Goal: Task Accomplishment & Management: Manage account settings

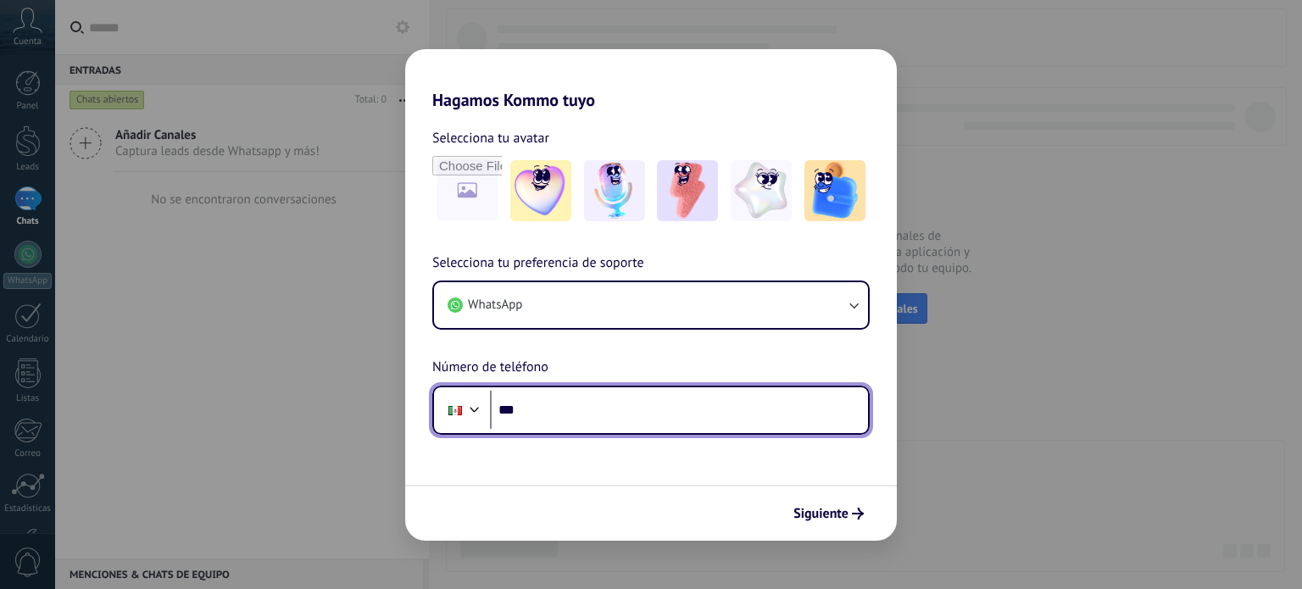
click at [559, 418] on input "***" at bounding box center [679, 410] width 378 height 39
type input "**********"
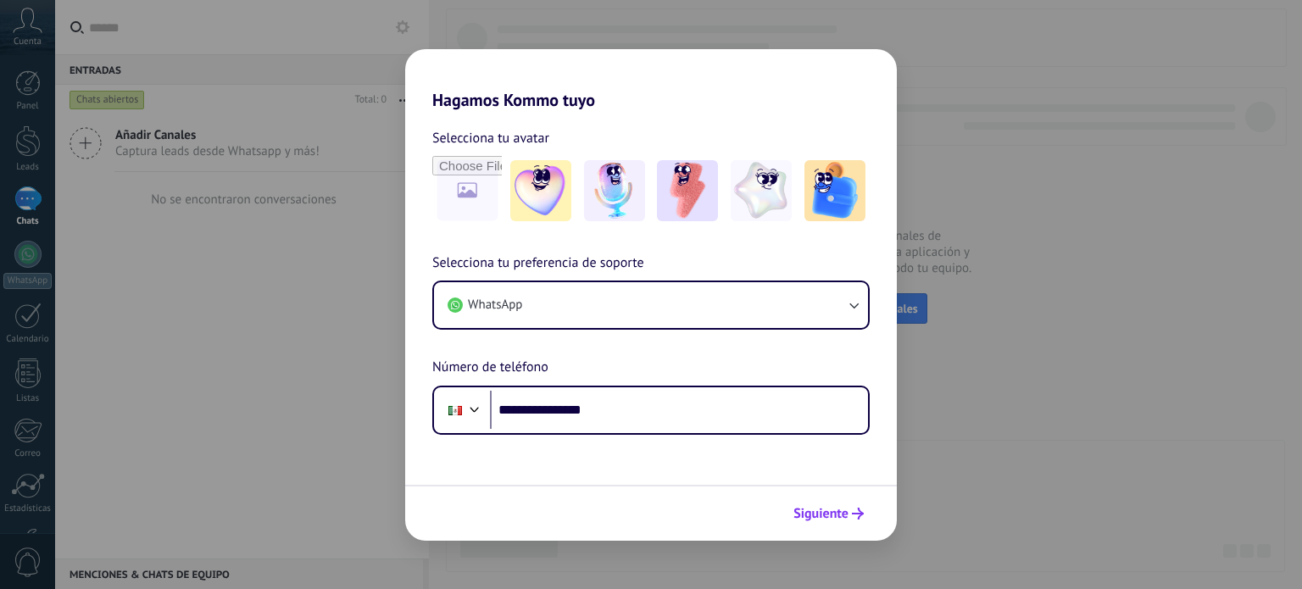
click at [818, 502] on button "Siguiente" at bounding box center [829, 513] width 86 height 29
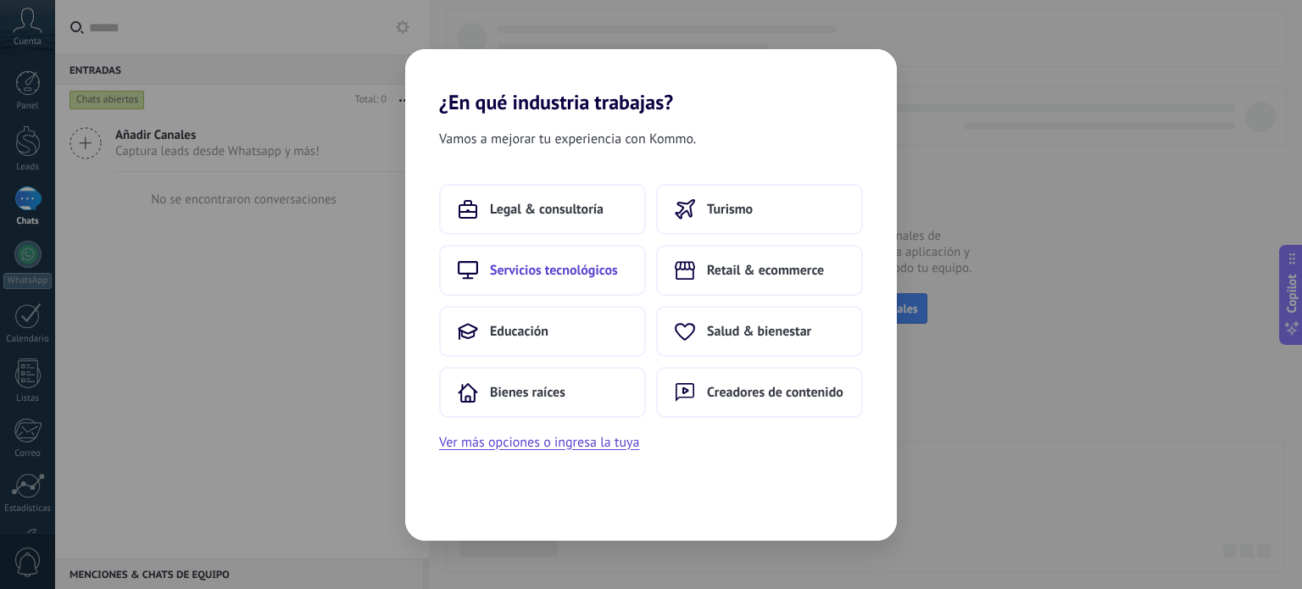
click at [554, 268] on span "Servicios tecnológicos" at bounding box center [554, 270] width 128 height 17
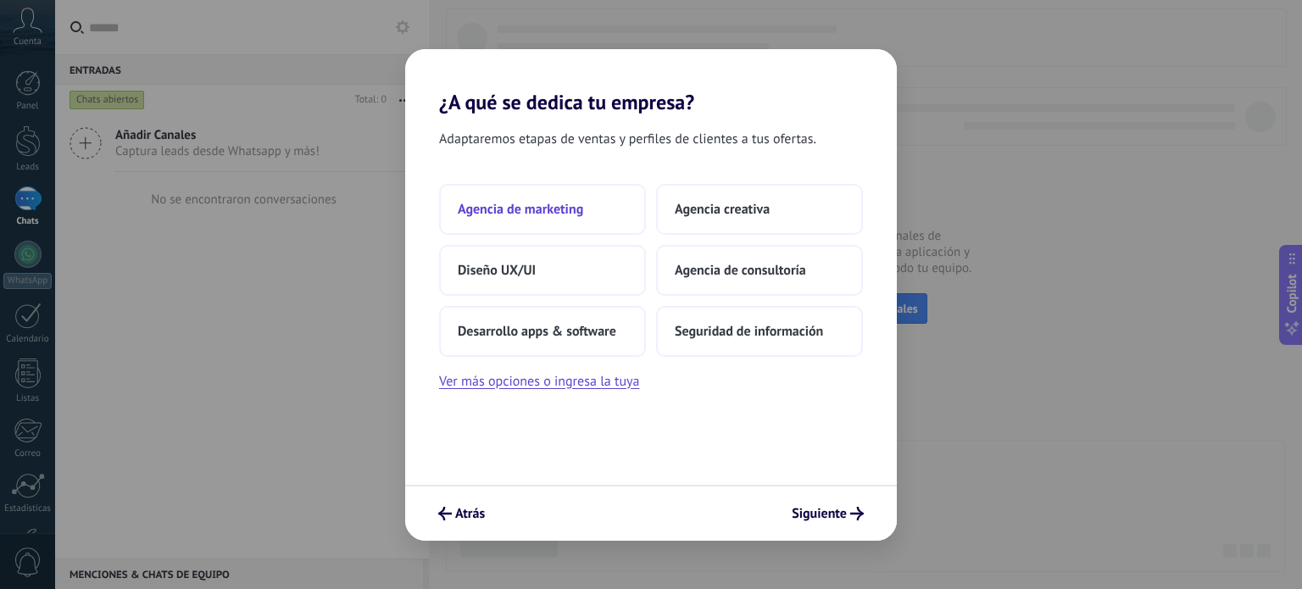
click at [581, 209] on span "Agencia de marketing" at bounding box center [520, 209] width 125 height 17
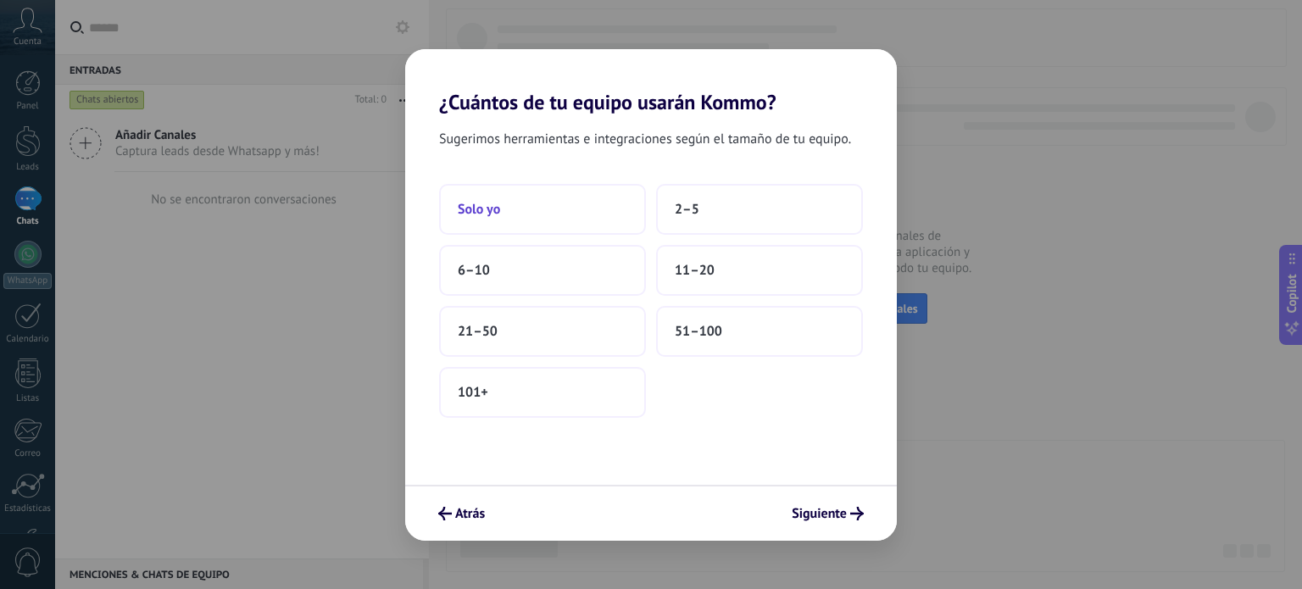
click at [591, 198] on button "Solo yo" at bounding box center [542, 209] width 207 height 51
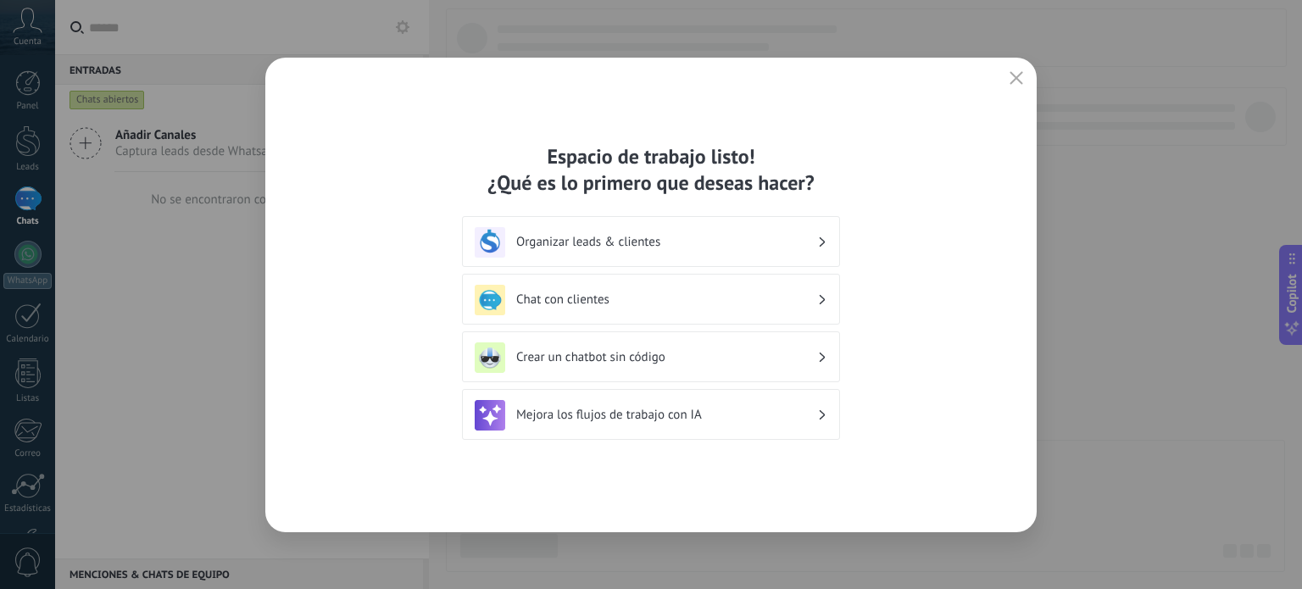
click at [765, 244] on h3 "Organizar leads & clientes" at bounding box center [666, 242] width 301 height 16
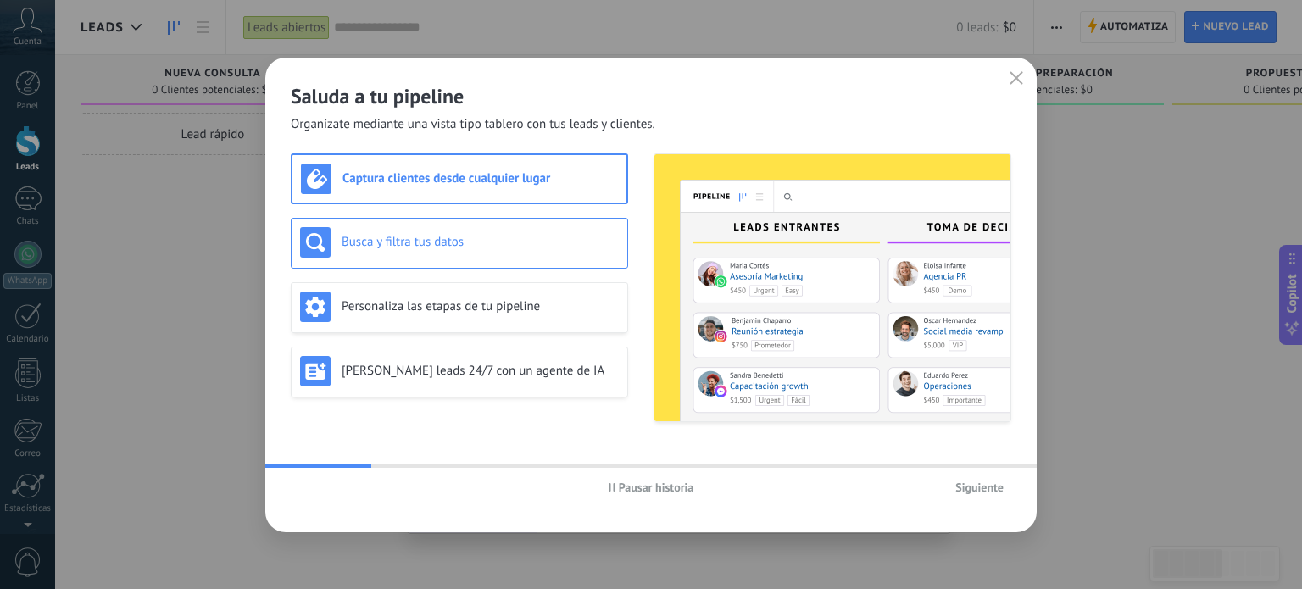
drag, startPoint x: 523, startPoint y: 278, endPoint x: 558, endPoint y: 259, distance: 39.8
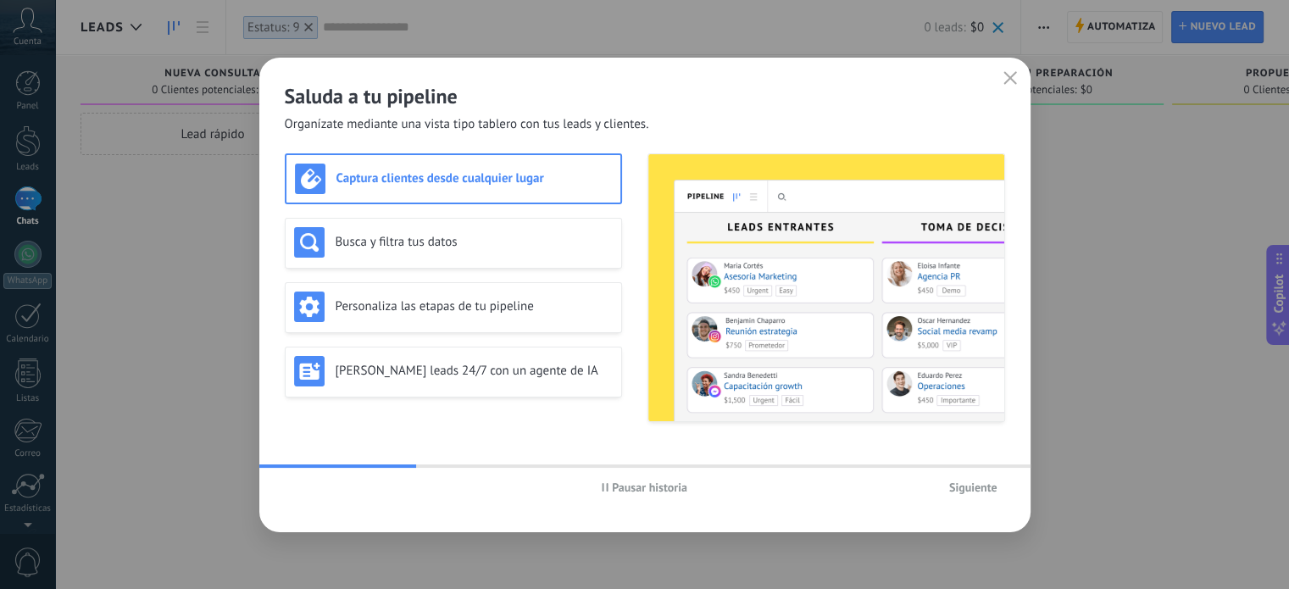
click at [671, 487] on span "Pausar historia" at bounding box center [649, 487] width 75 height 12
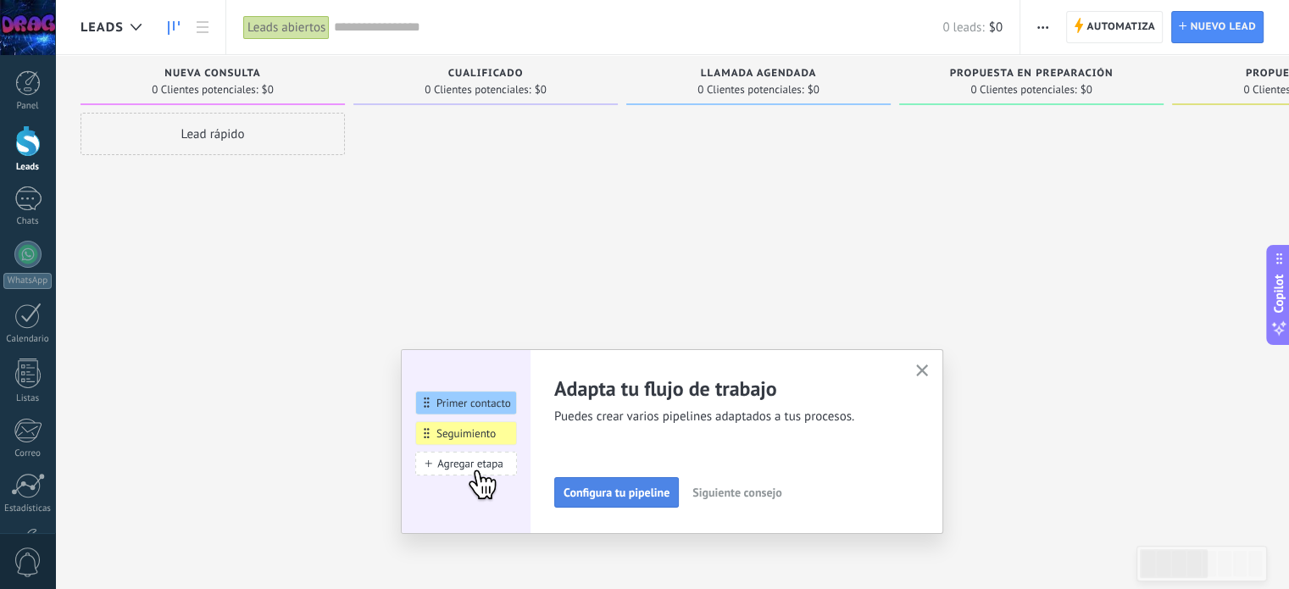
click at [629, 489] on span "Configura tu pipeline" at bounding box center [617, 493] width 106 height 12
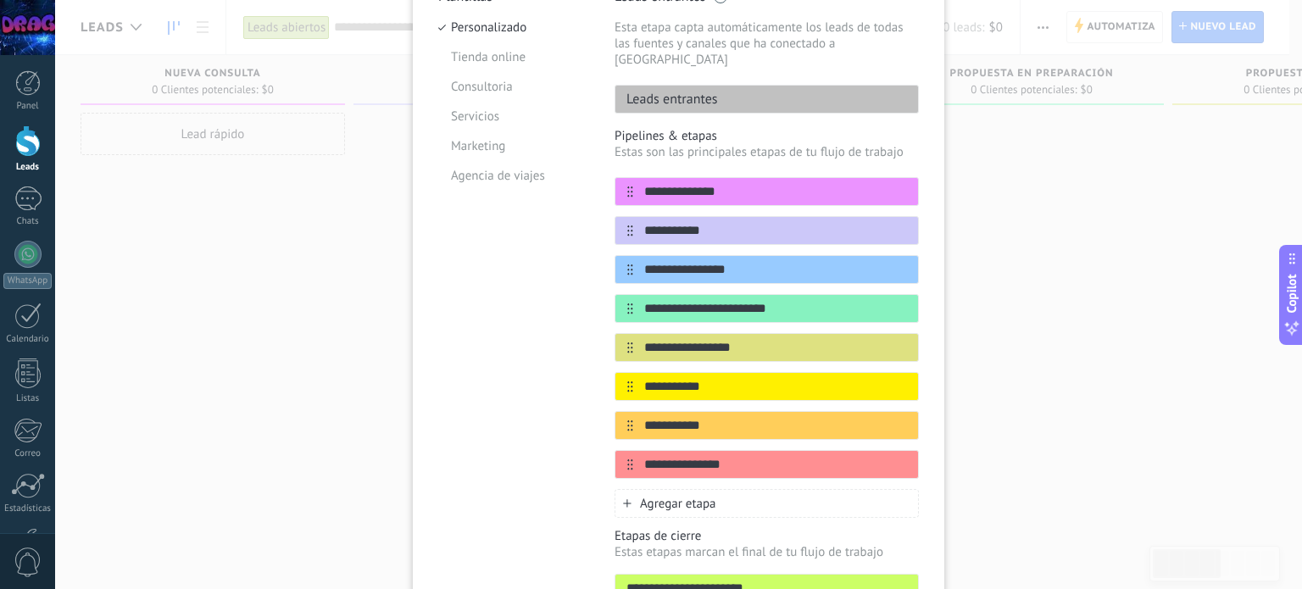
scroll to position [58, 0]
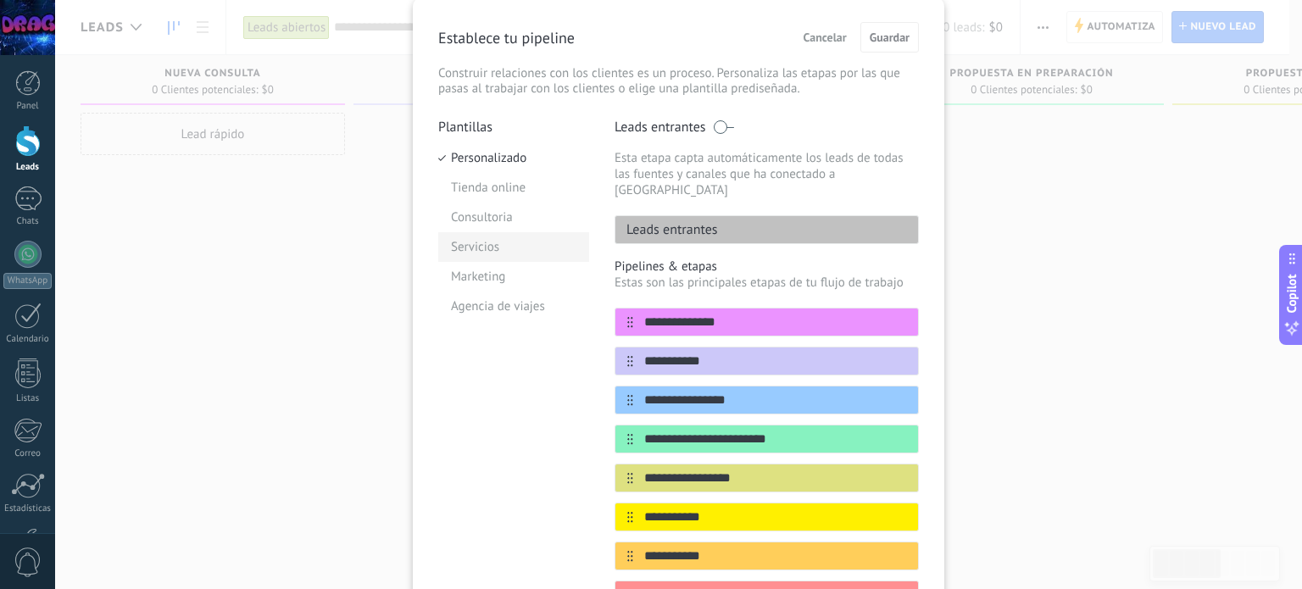
click at [486, 249] on li "Servicios" at bounding box center [513, 247] width 151 height 30
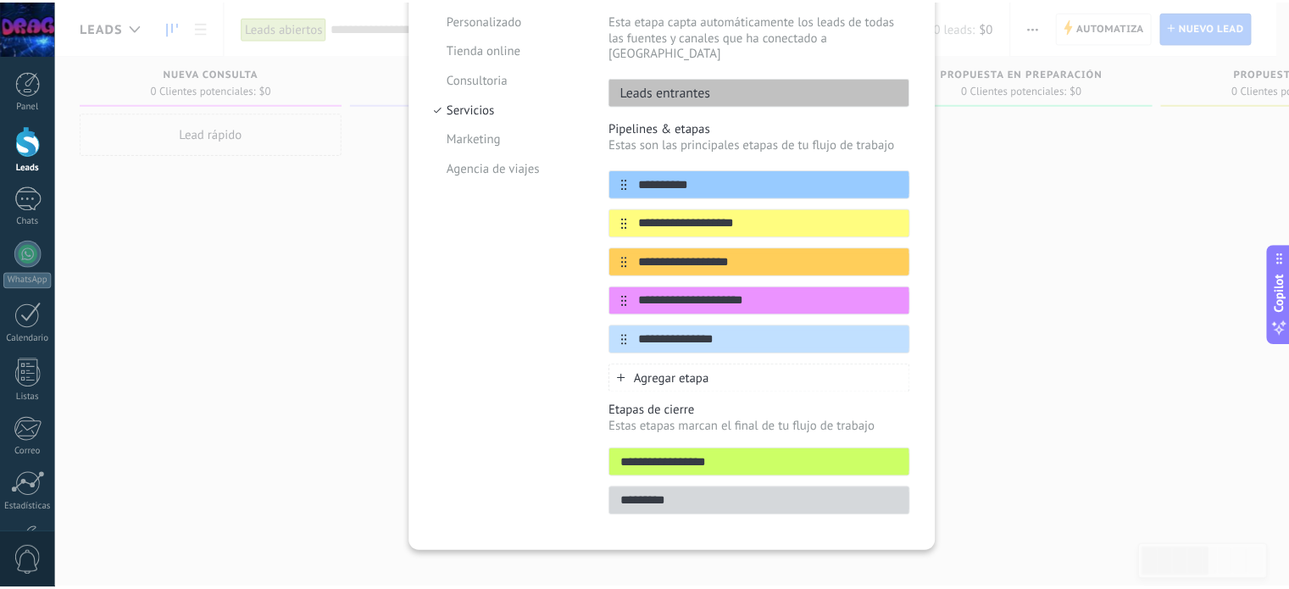
scroll to position [0, 0]
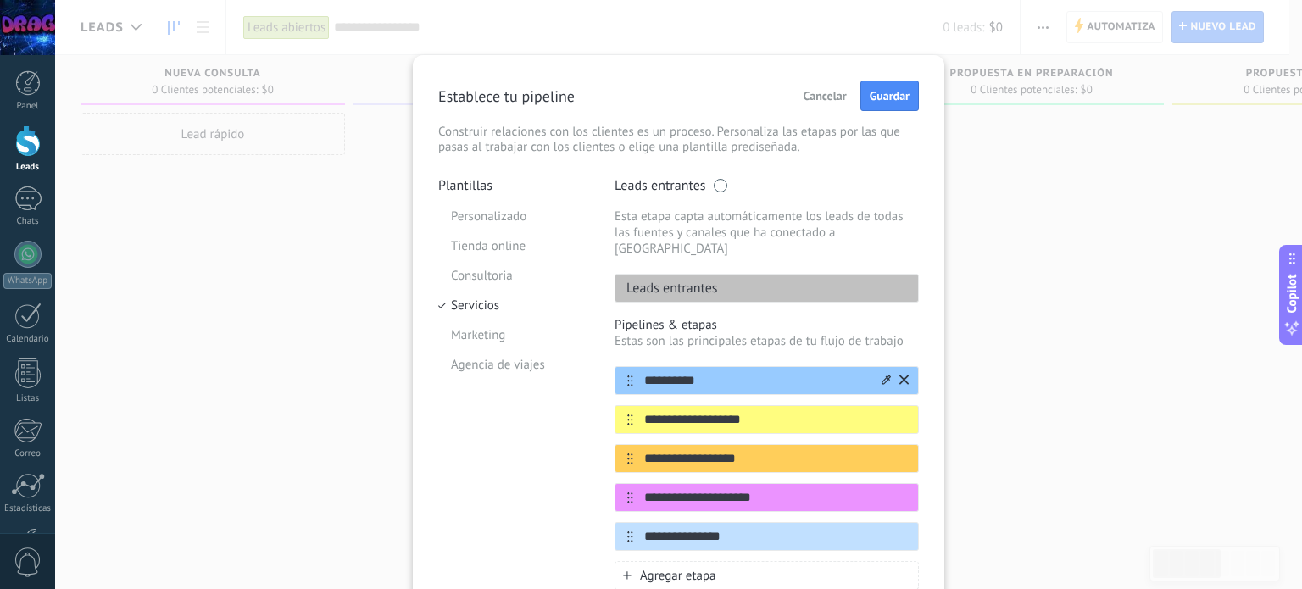
click at [885, 375] on icon at bounding box center [886, 380] width 9 height 10
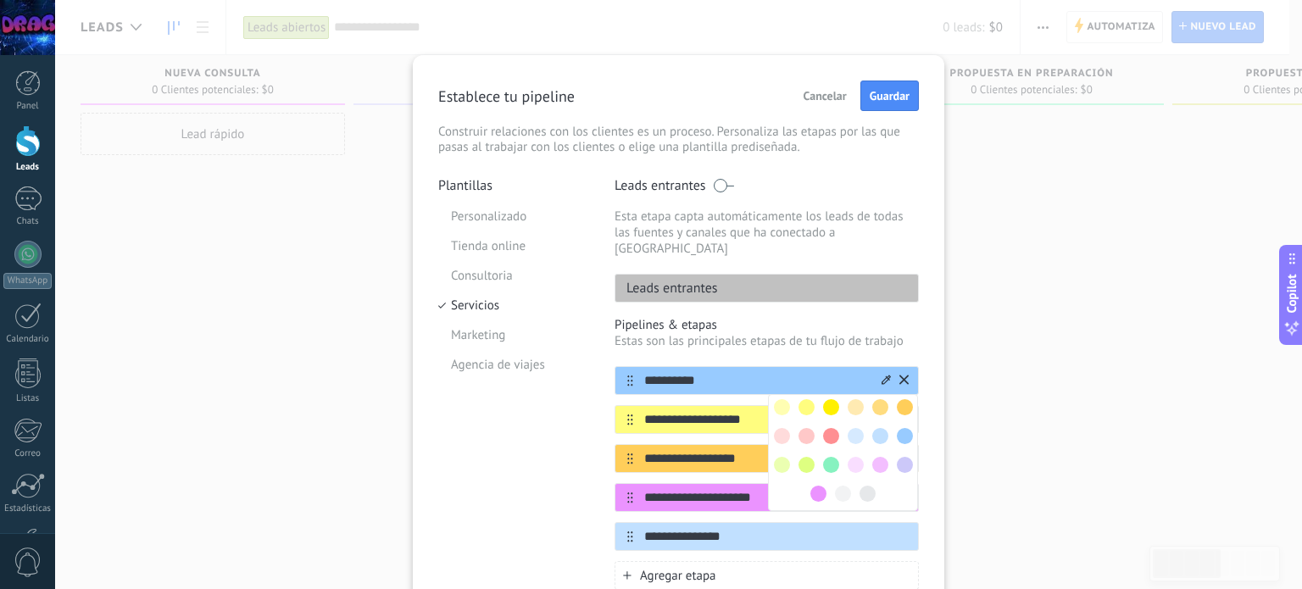
click at [848, 274] on div "Leads entrantes" at bounding box center [767, 288] width 304 height 29
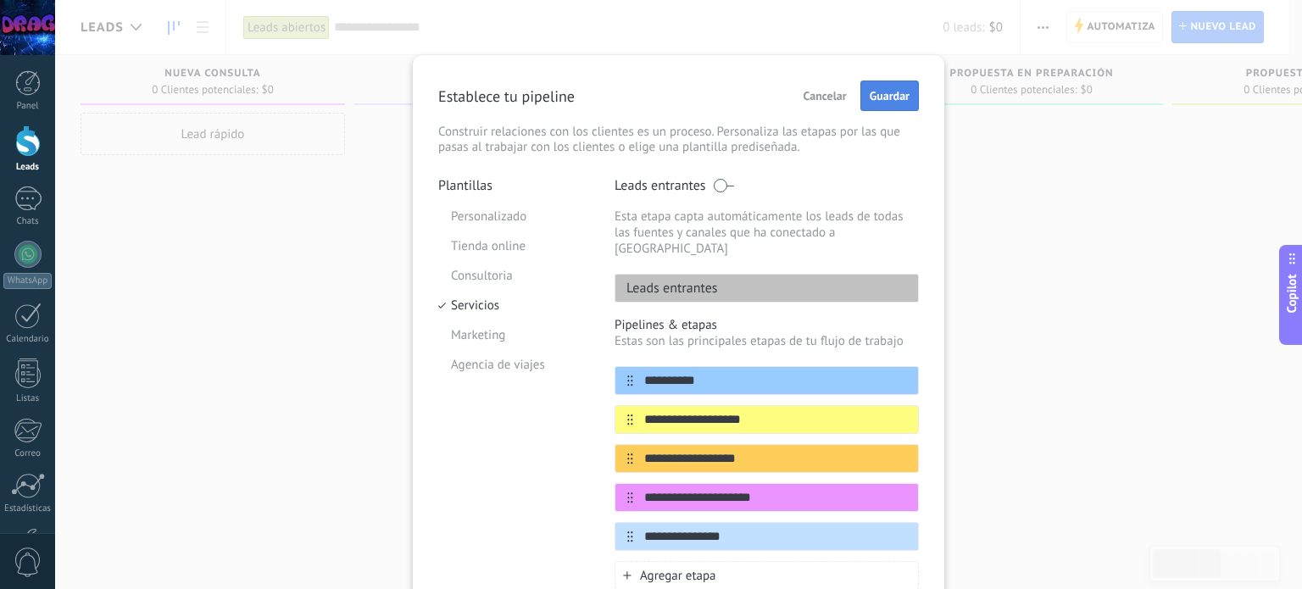
click at [899, 97] on span "Guardar" at bounding box center [890, 96] width 40 height 12
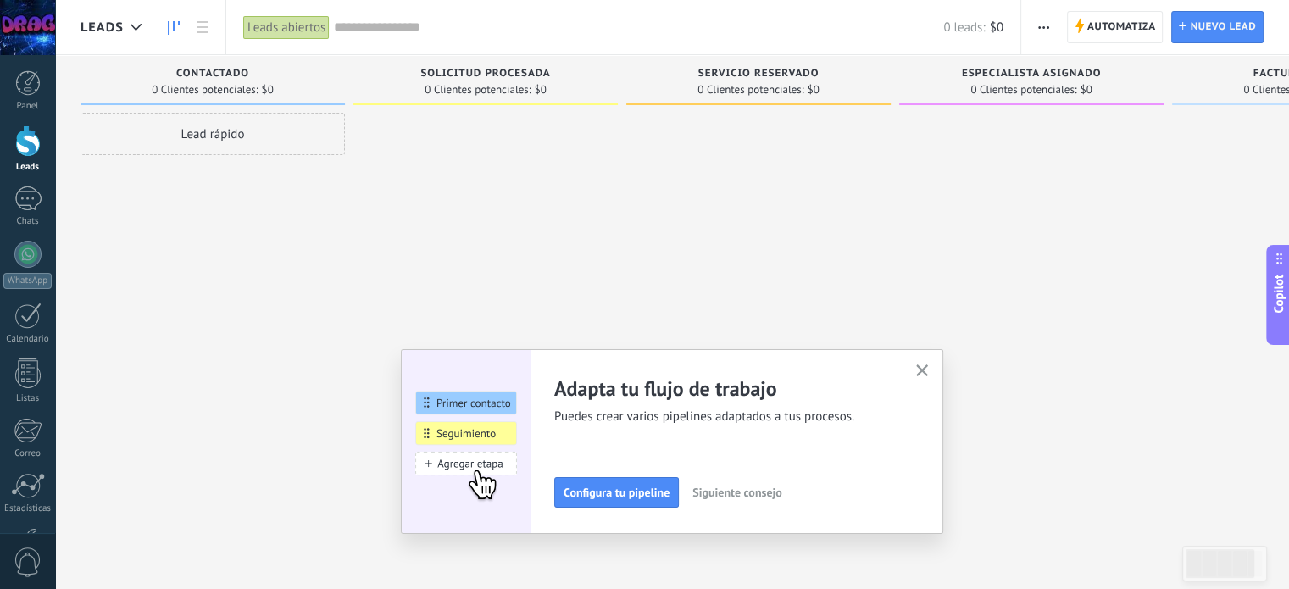
click at [743, 494] on span "Siguiente consejo" at bounding box center [737, 493] width 89 height 12
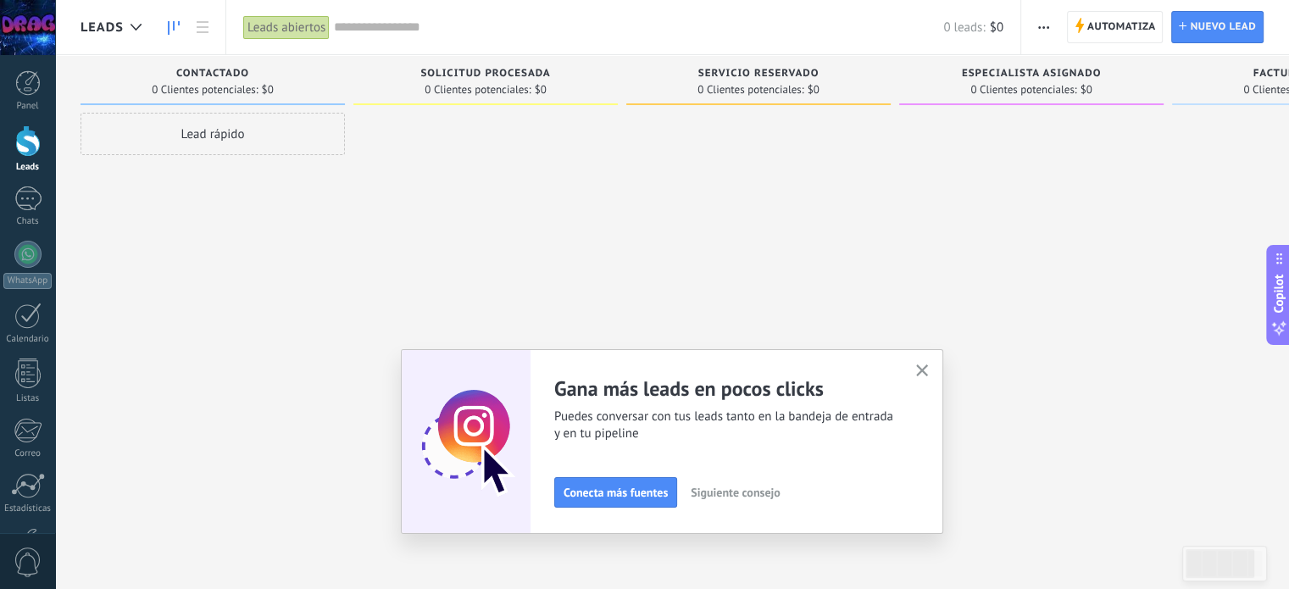
click at [732, 491] on span "Siguiente consejo" at bounding box center [735, 493] width 89 height 12
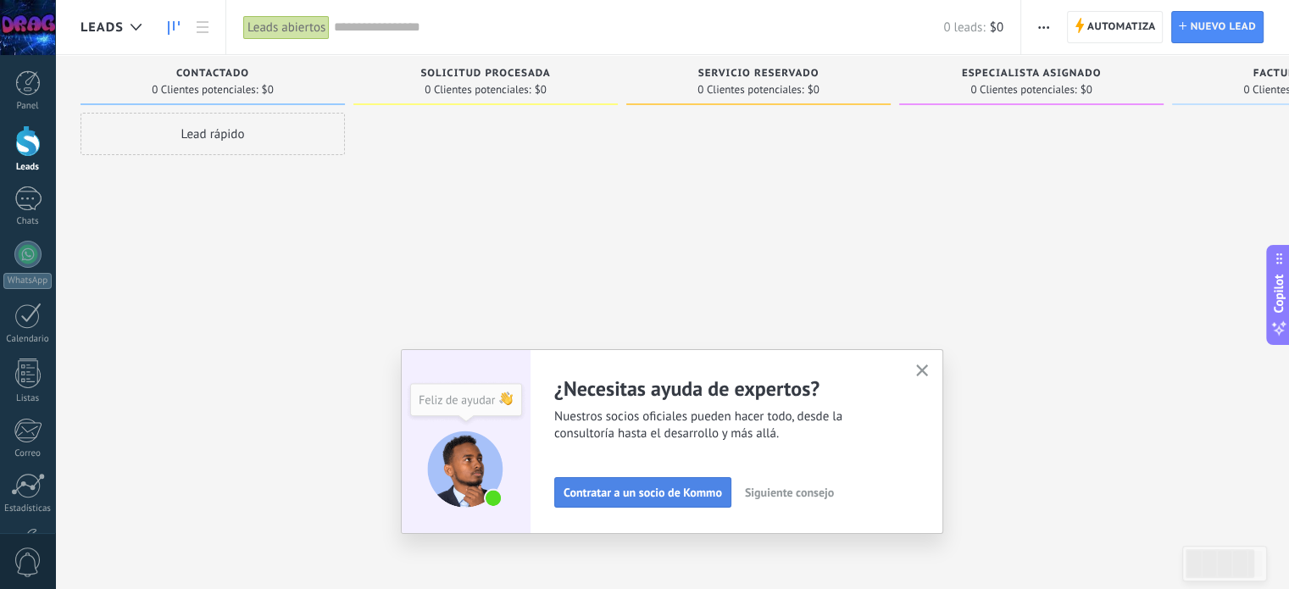
click at [678, 504] on button "Contratar a un socio de Kommo" at bounding box center [642, 492] width 177 height 31
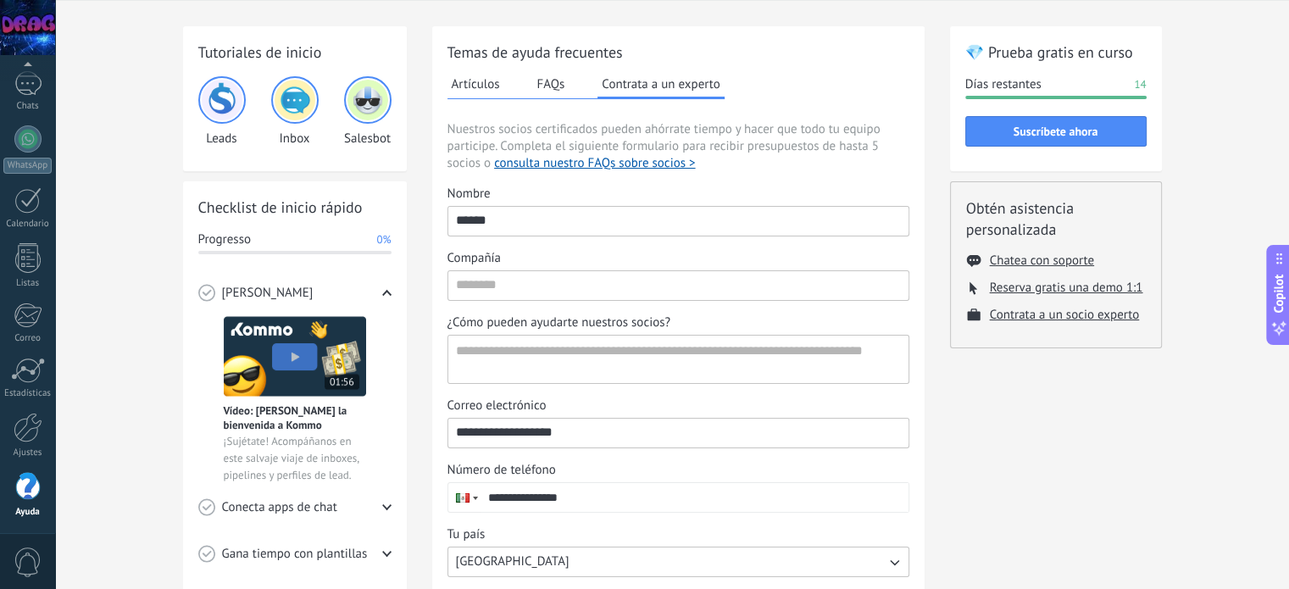
scroll to position [85, 0]
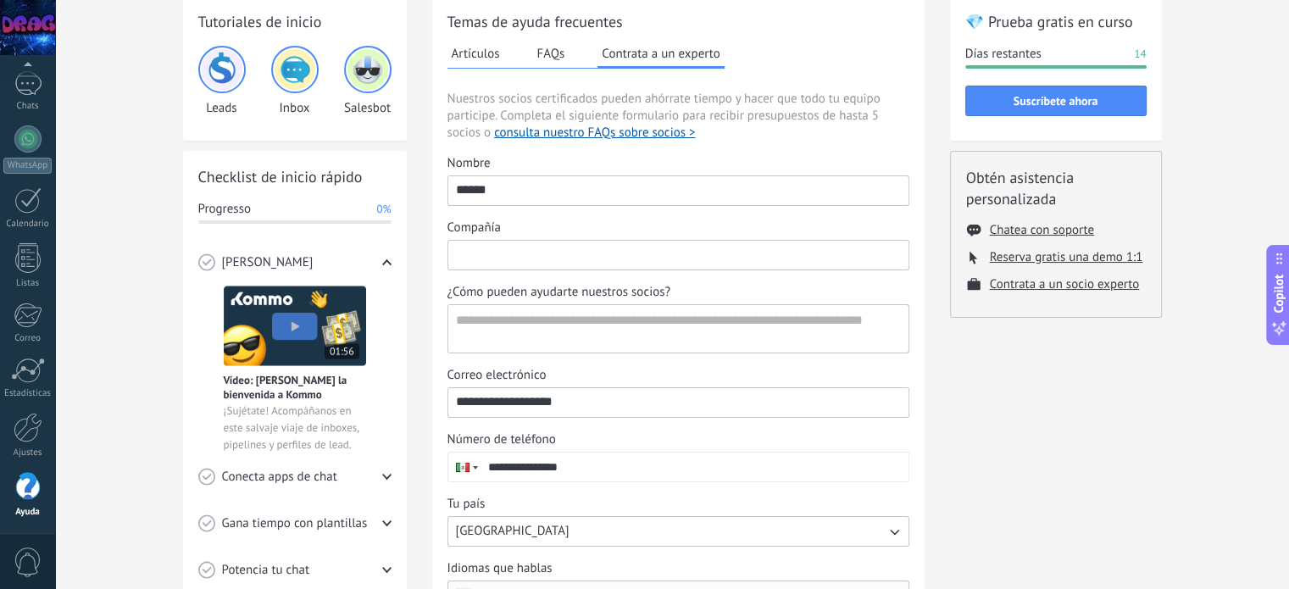
click at [515, 253] on input "Compañía" at bounding box center [678, 254] width 460 height 27
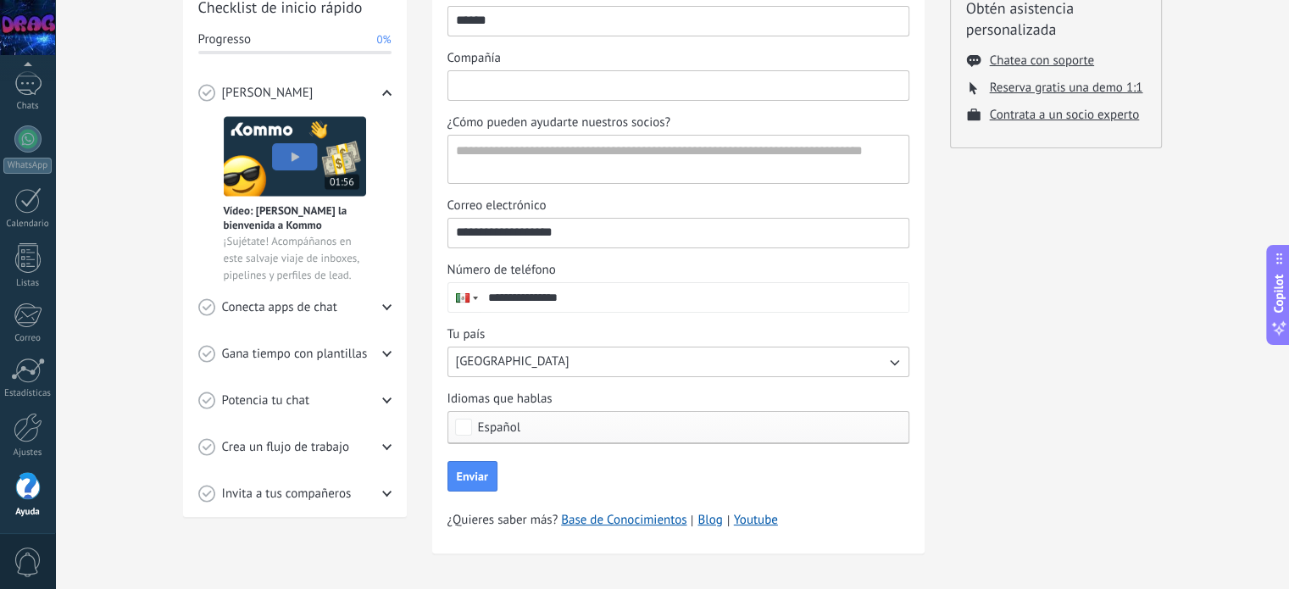
scroll to position [263, 0]
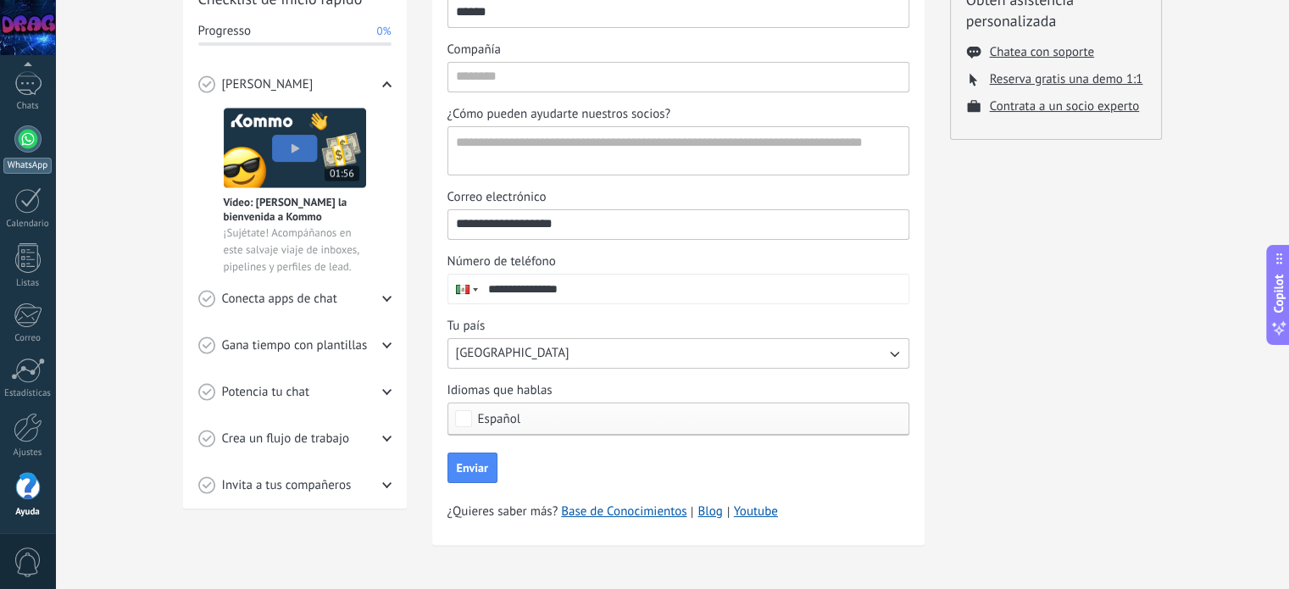
click at [25, 158] on div "WhatsApp" at bounding box center [27, 166] width 48 height 16
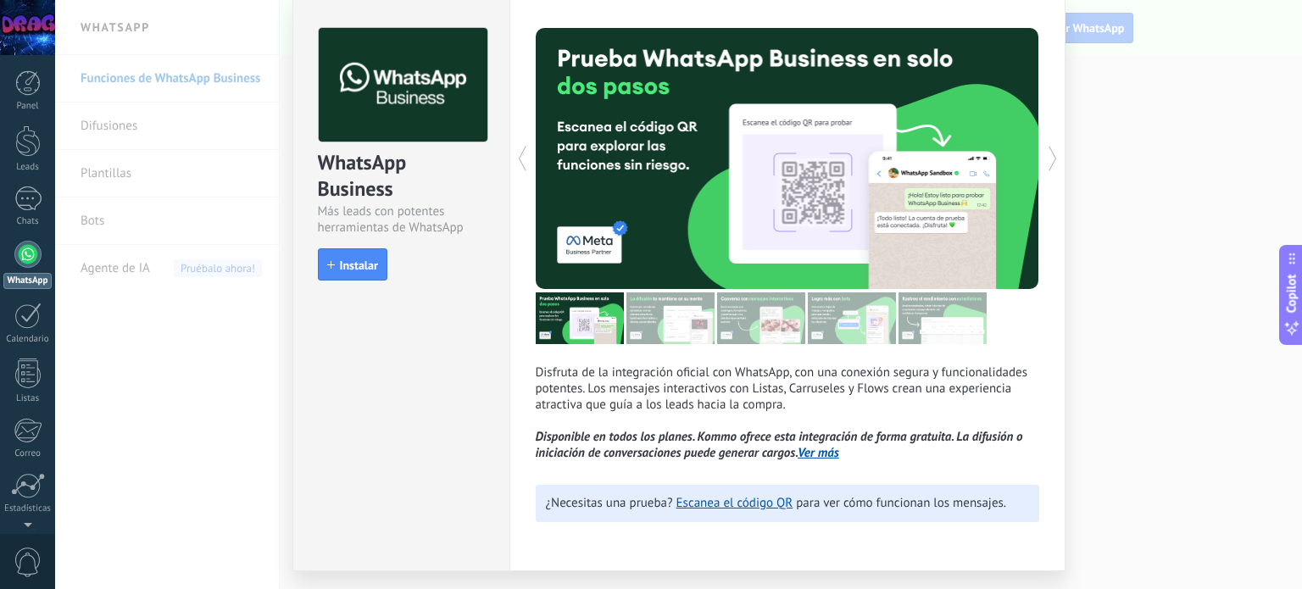
scroll to position [85, 0]
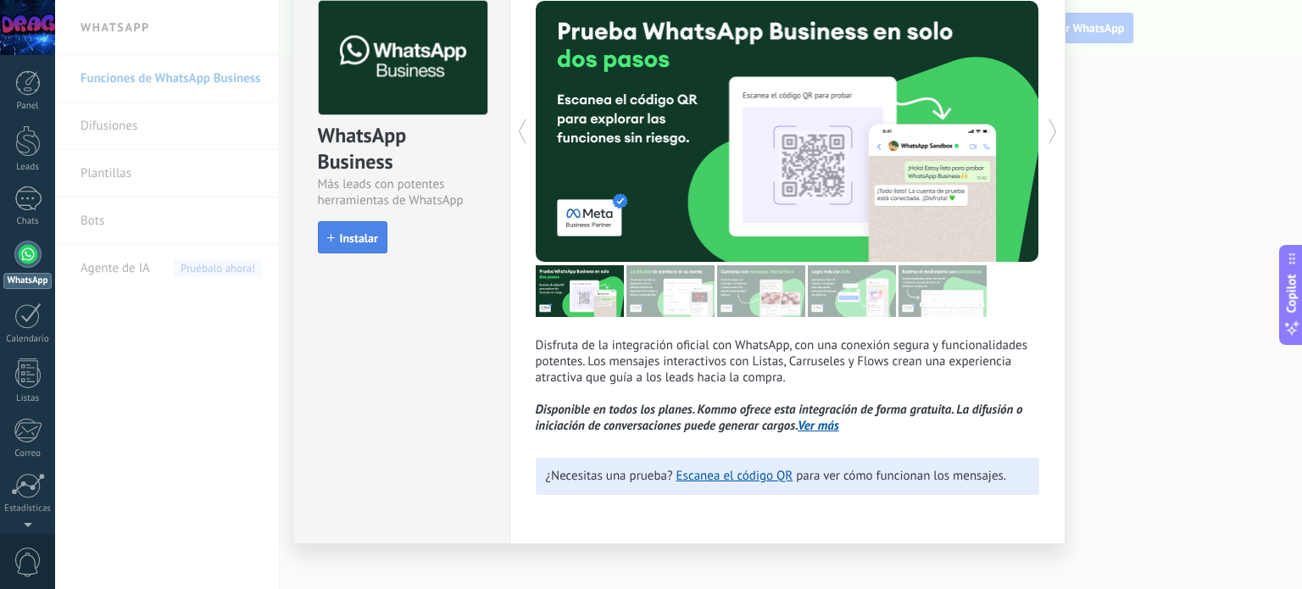
click at [363, 237] on span "Instalar" at bounding box center [359, 238] width 38 height 12
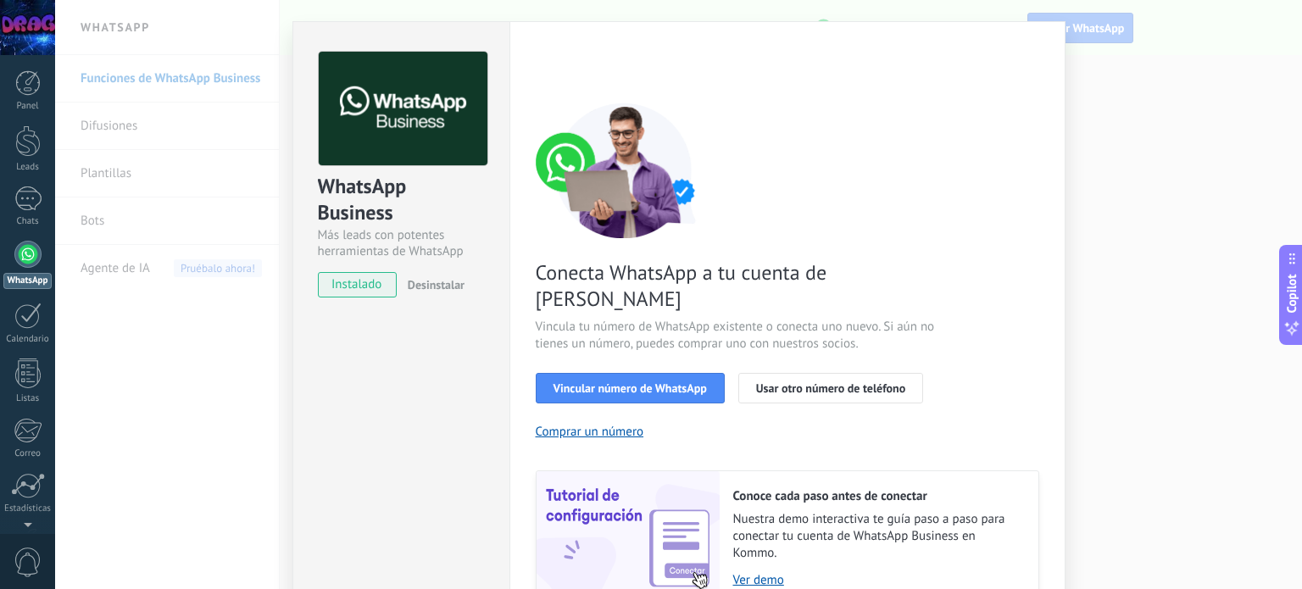
scroll to position [103, 0]
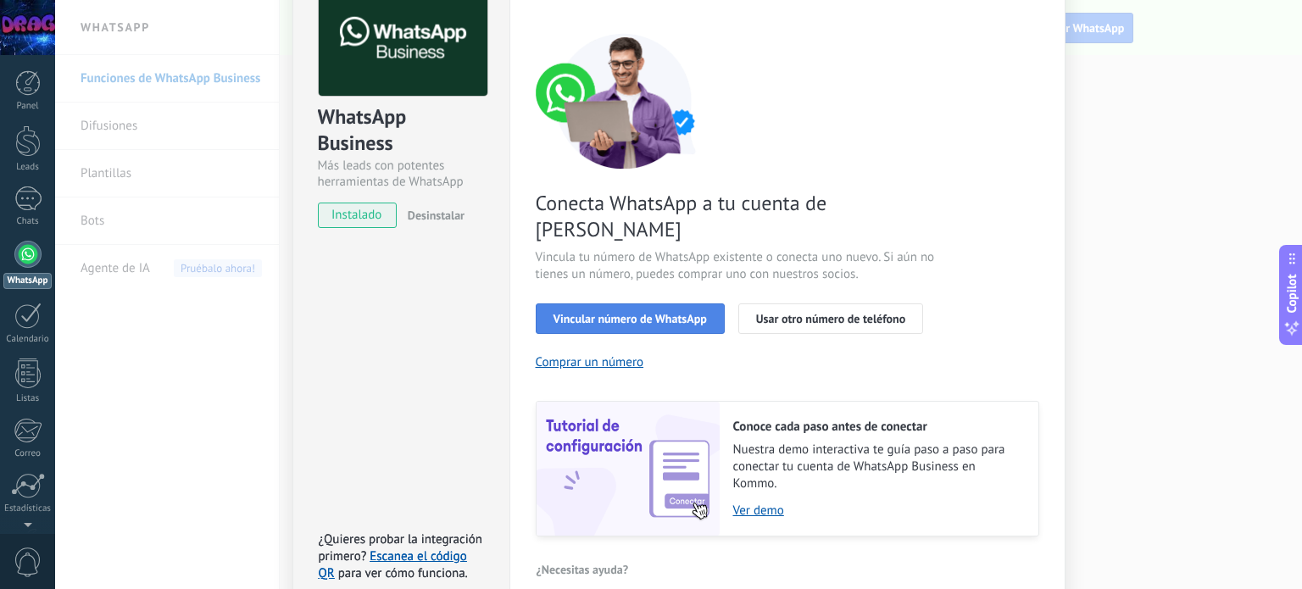
click at [658, 313] on span "Vincular número de WhatsApp" at bounding box center [629, 319] width 153 height 12
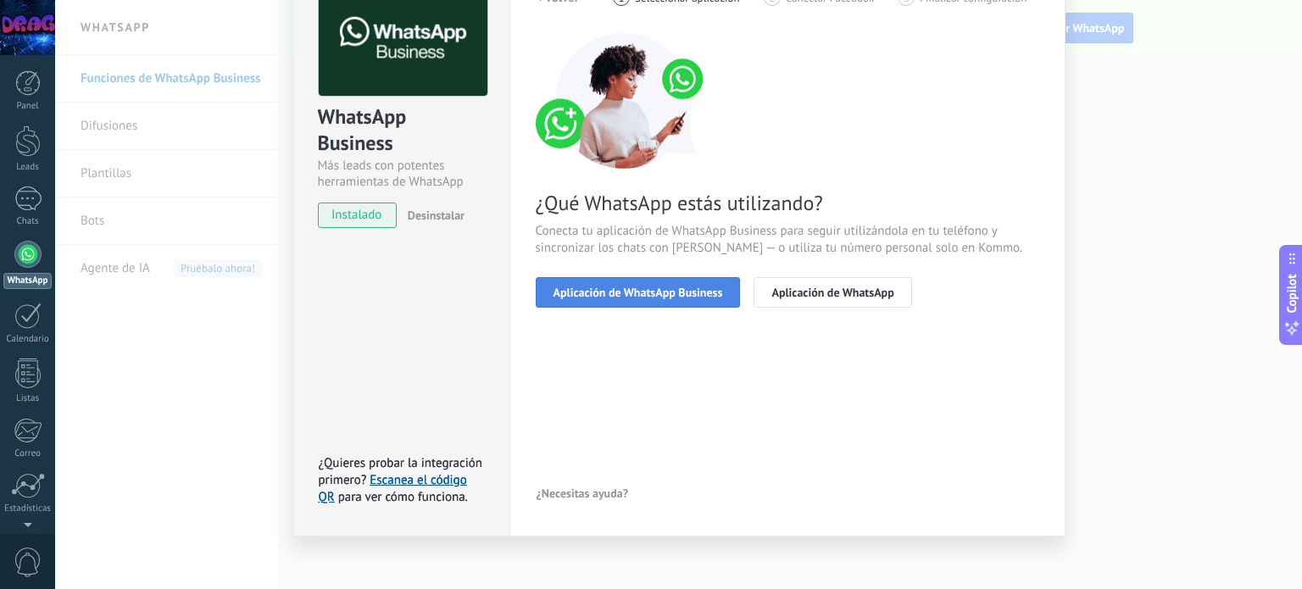
click at [696, 298] on span "Aplicación de WhatsApp Business" at bounding box center [638, 292] width 170 height 12
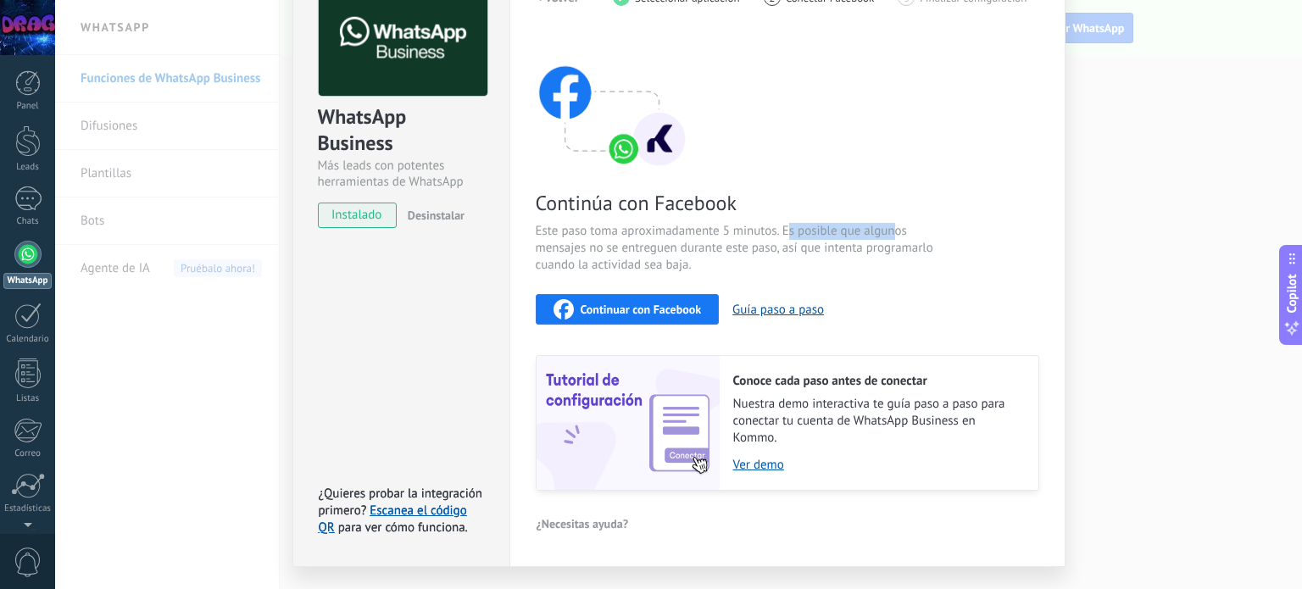
drag, startPoint x: 783, startPoint y: 232, endPoint x: 898, endPoint y: 235, distance: 115.3
click at [894, 233] on span "Este paso toma aproximadamente 5 minutos. Es posible que algunos mensajes no se…" at bounding box center [737, 248] width 403 height 51
click at [806, 259] on span "Este paso toma aproximadamente 5 minutos. Es posible que algunos mensajes no se…" at bounding box center [737, 248] width 403 height 51
drag, startPoint x: 786, startPoint y: 264, endPoint x: 814, endPoint y: 264, distance: 28.0
click at [813, 264] on span "Este paso toma aproximadamente 5 minutos. Es posible que algunos mensajes no se…" at bounding box center [737, 248] width 403 height 51
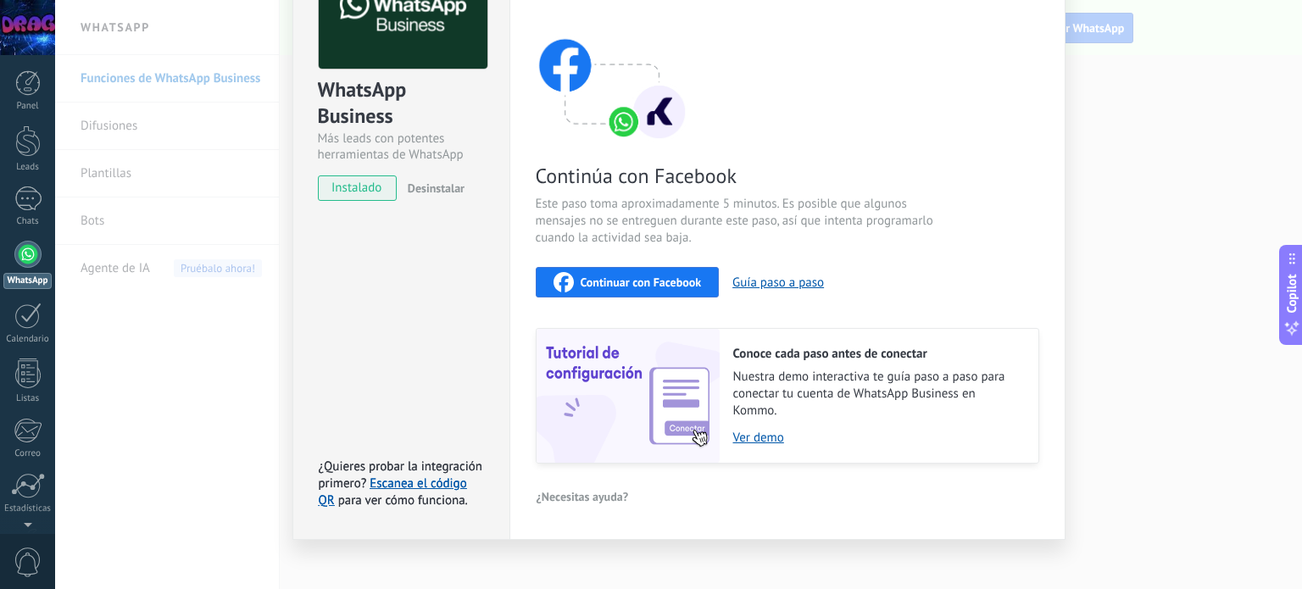
scroll to position [143, 0]
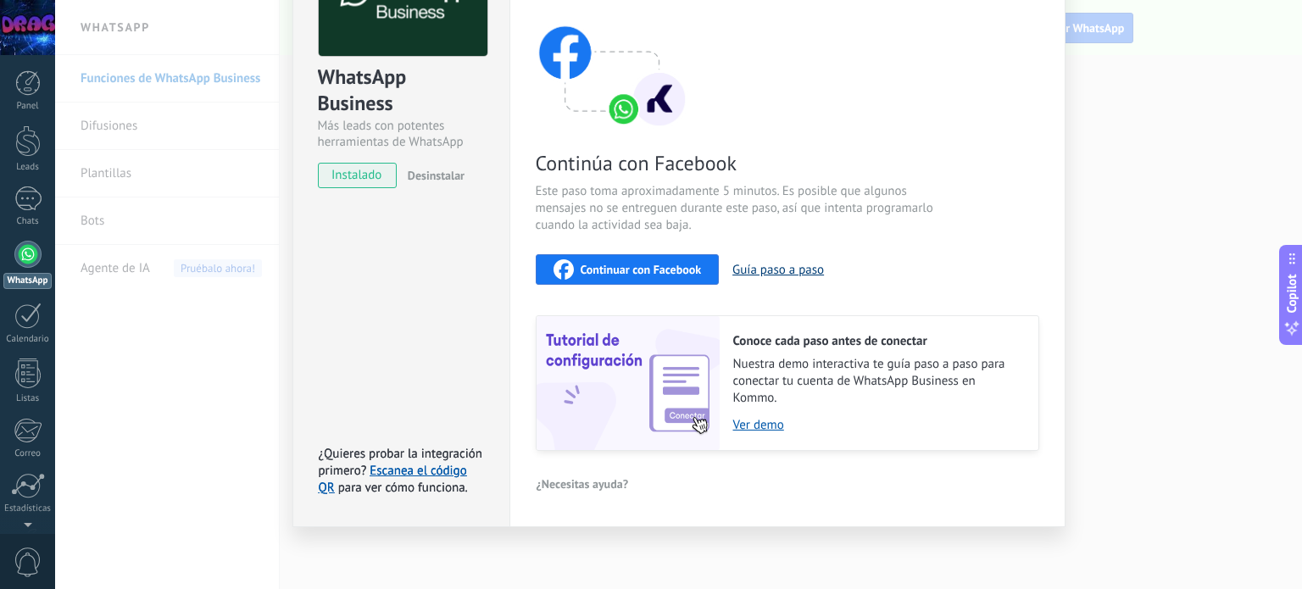
click at [782, 268] on button "Guía paso a paso" at bounding box center [778, 270] width 92 height 16
click at [1088, 77] on div "WhatsApp Business Más leads con potentes herramientas de WhatsApp instalado Des…" at bounding box center [678, 294] width 1247 height 589
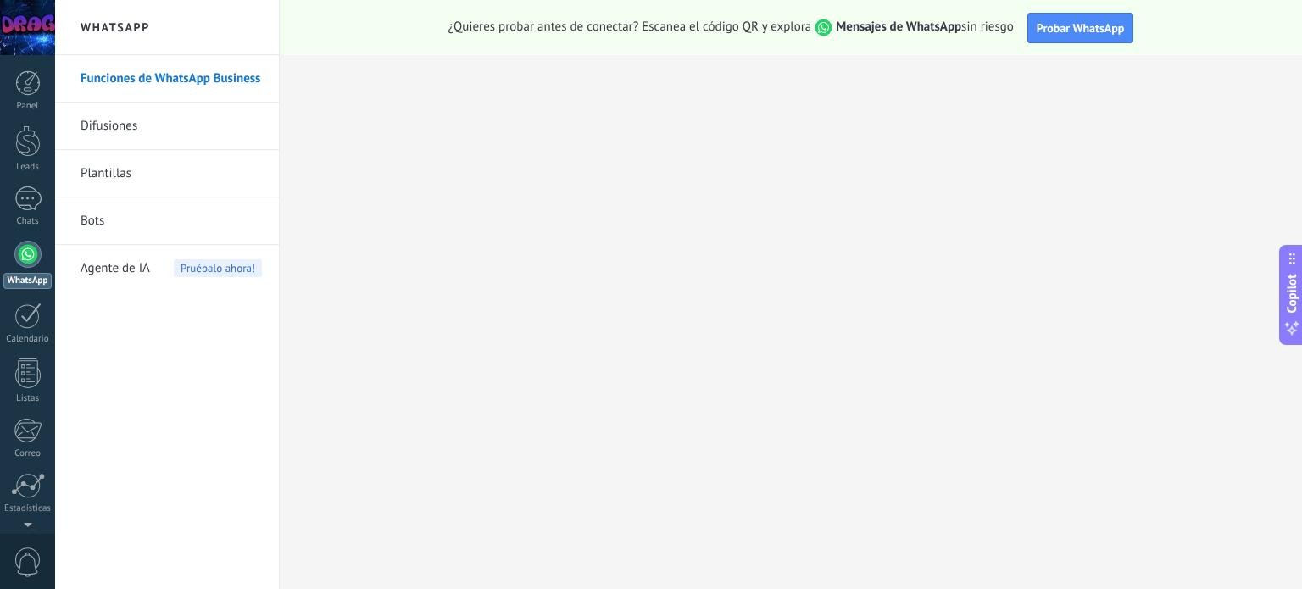
click at [98, 237] on link "Bots" at bounding box center [171, 220] width 181 height 47
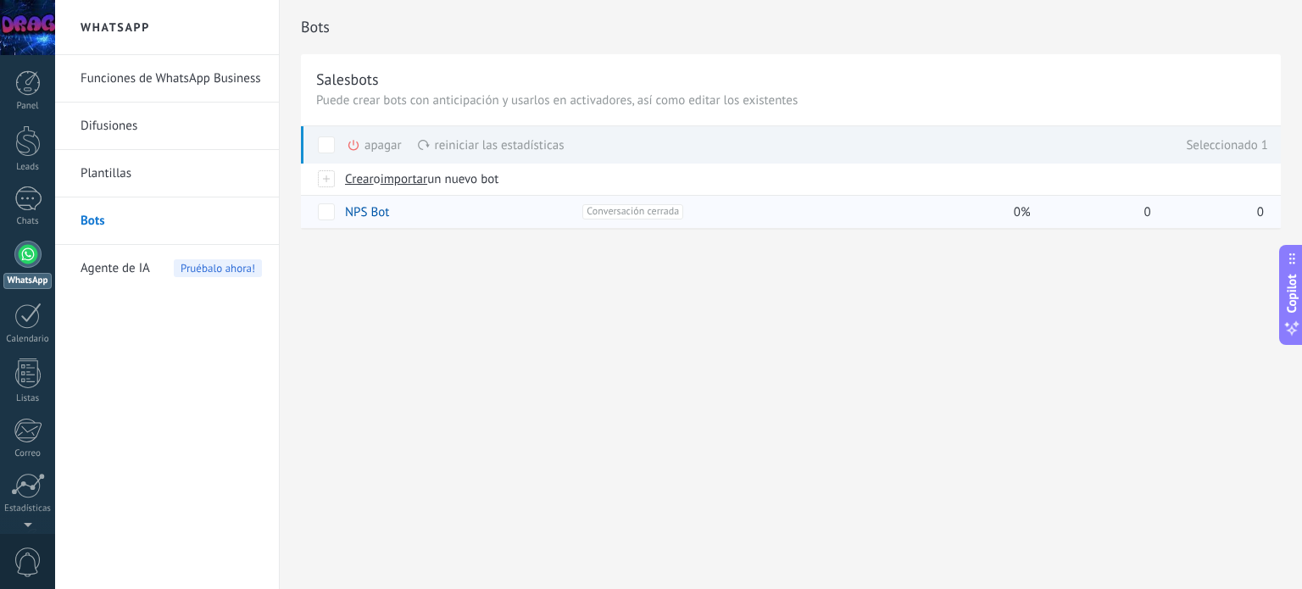
click at [602, 207] on span "Conversación cerrada +0" at bounding box center [632, 211] width 101 height 15
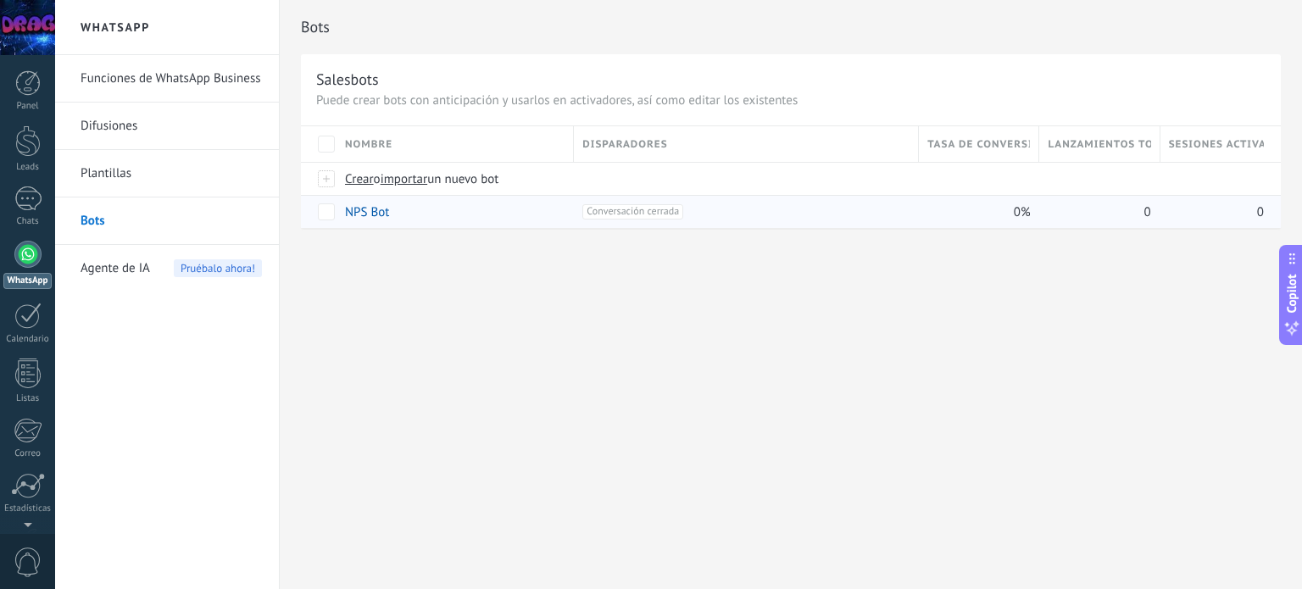
click at [627, 212] on span "Conversación cerrada +0" at bounding box center [632, 211] width 101 height 15
click at [401, 203] on span at bounding box center [401, 211] width 17 height 17
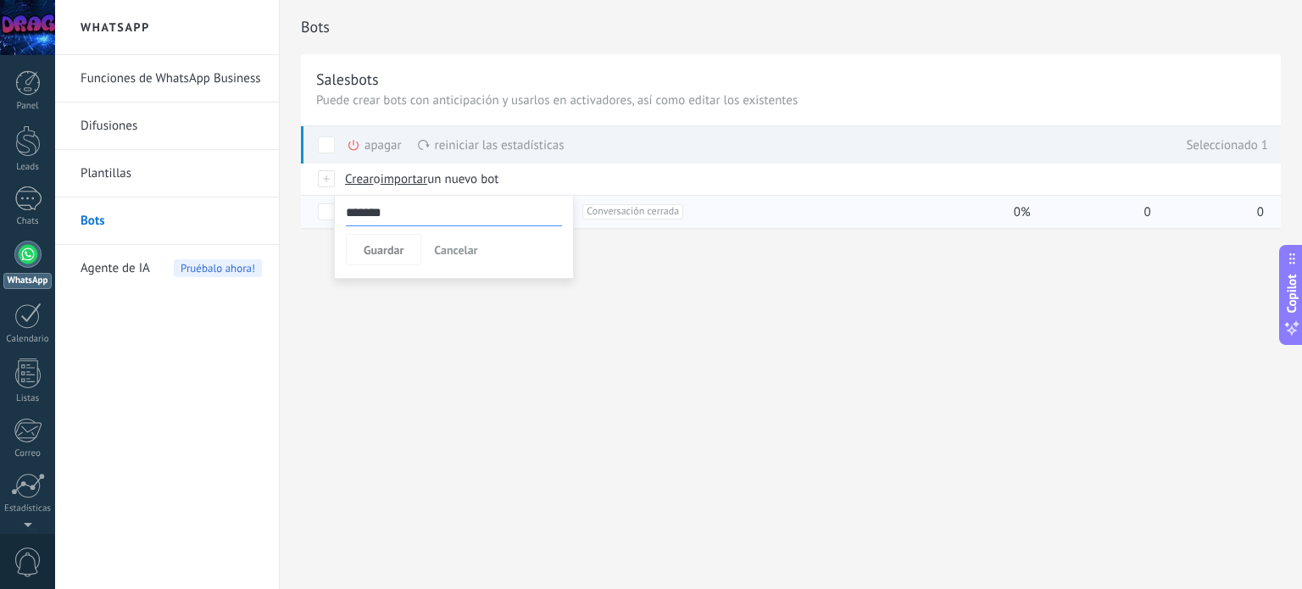
click at [483, 60] on div "Salesbots Puede crear bots con anticipación y usarlos en activadores, así como …" at bounding box center [791, 141] width 980 height 174
click at [1288, 294] on span "Copilot" at bounding box center [1291, 293] width 17 height 39
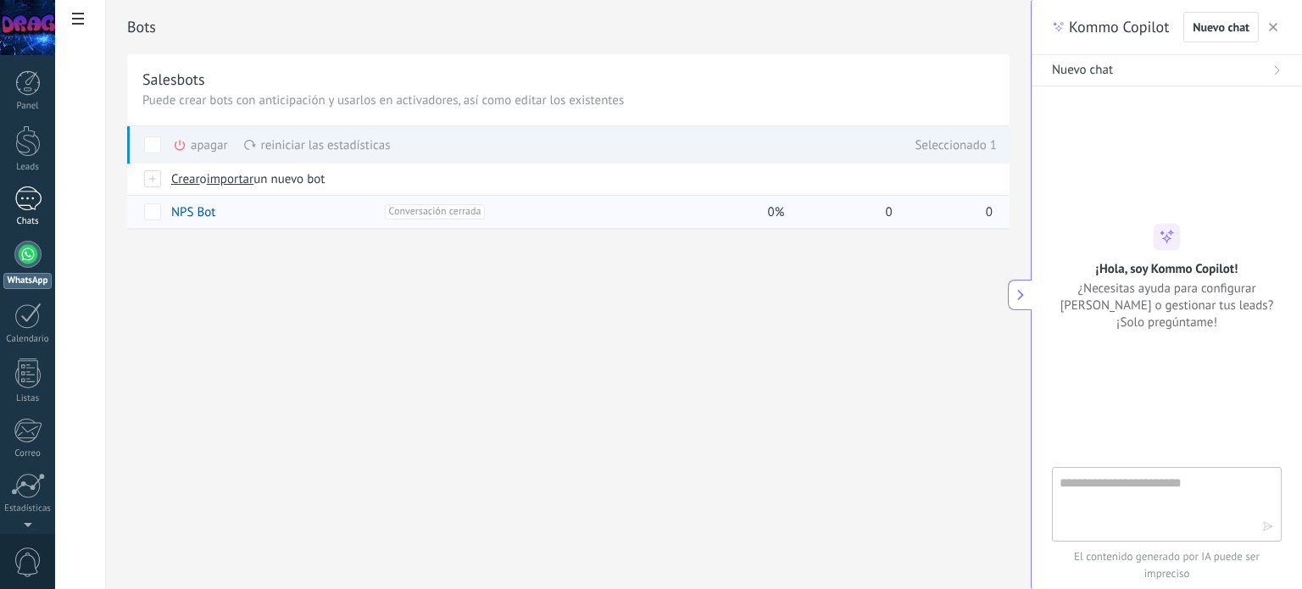
click at [20, 189] on div at bounding box center [27, 198] width 27 height 25
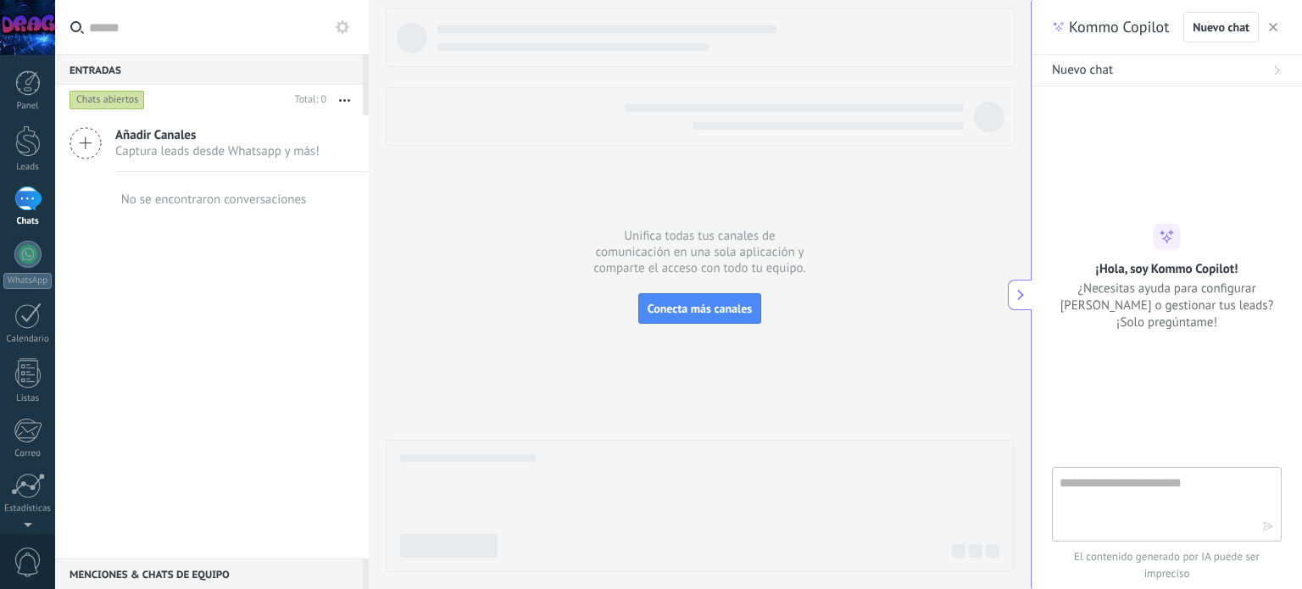
click at [187, 147] on span "Captura leads desde Whatsapp y más!" at bounding box center [217, 151] width 204 height 16
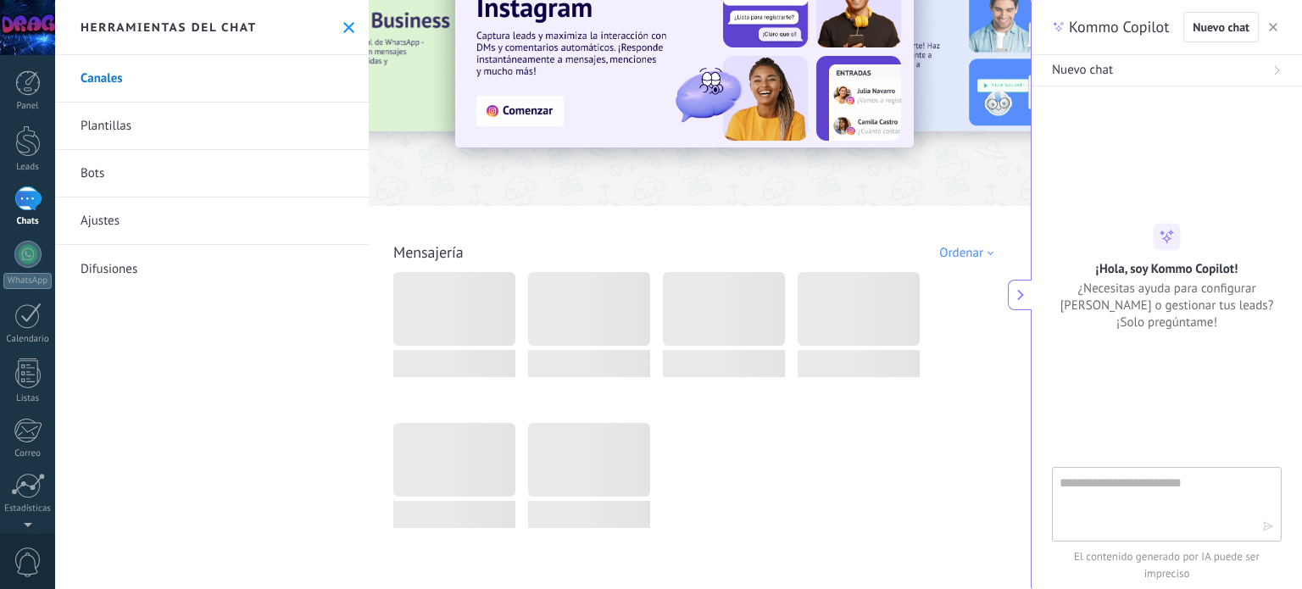
scroll to position [170, 0]
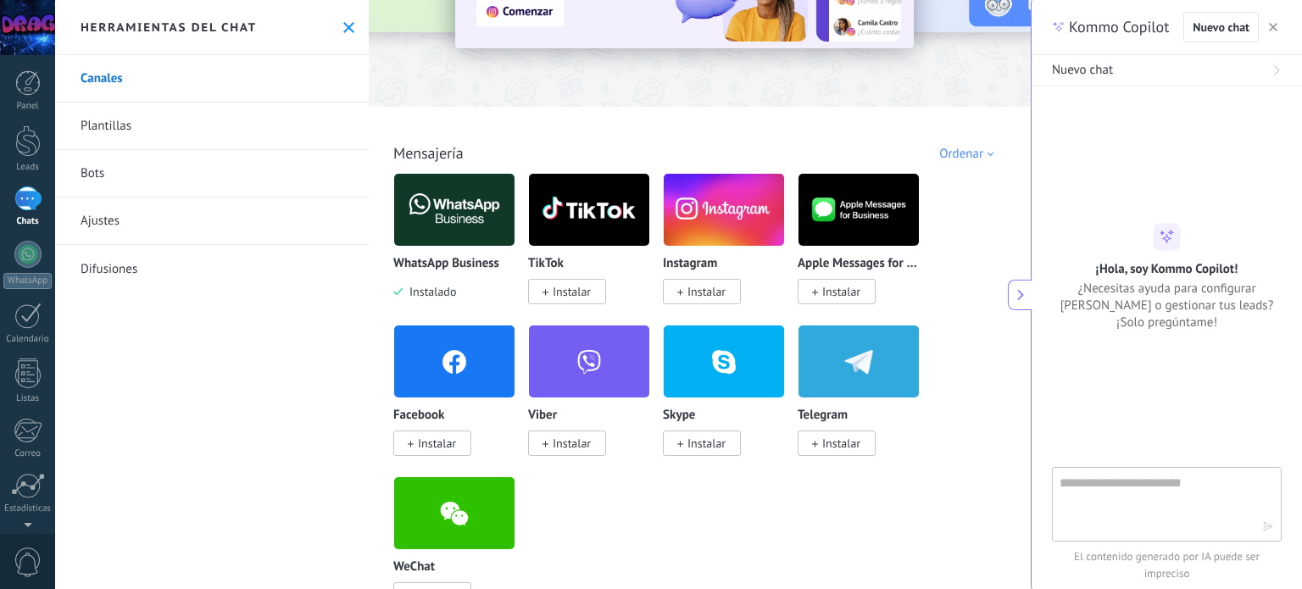
click at [432, 220] on img at bounding box center [454, 210] width 120 height 82
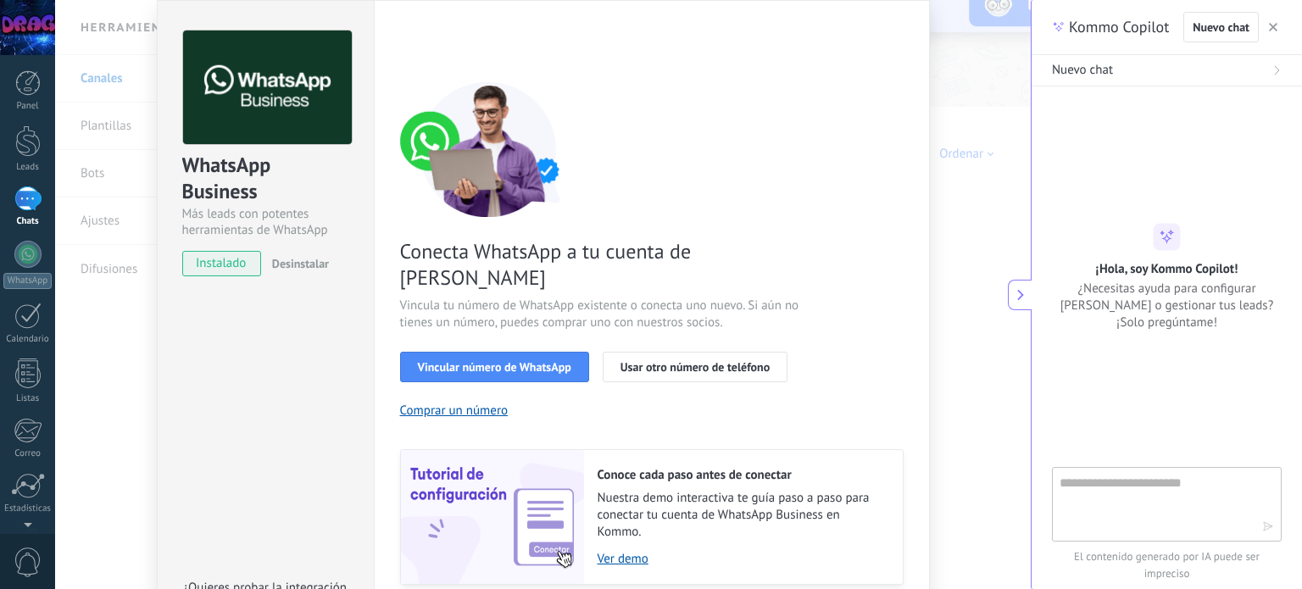
scroll to position [85, 0]
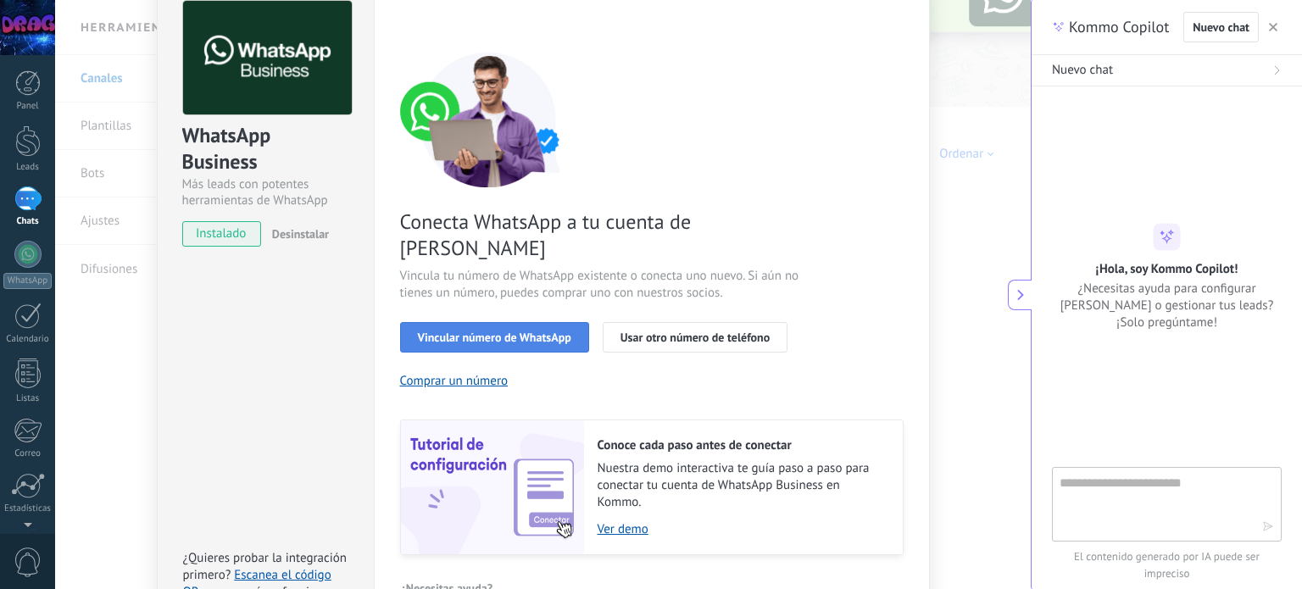
click at [509, 331] on span "Vincular número de WhatsApp" at bounding box center [494, 337] width 153 height 12
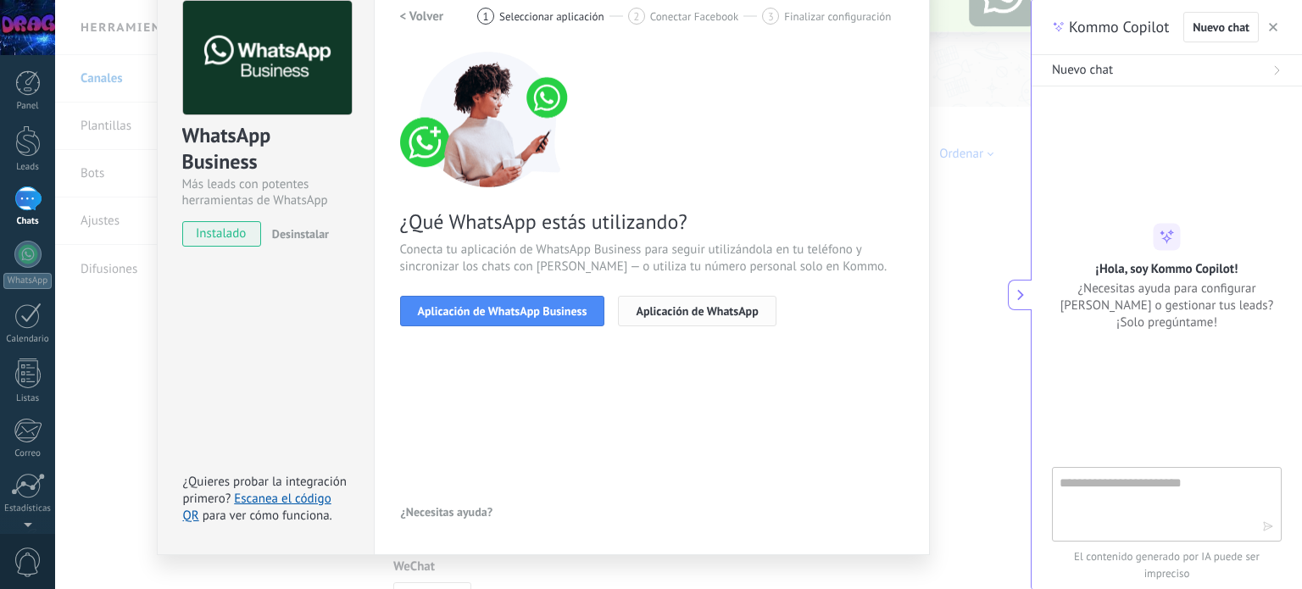
click at [646, 309] on span "Aplicación de WhatsApp" at bounding box center [697, 311] width 122 height 12
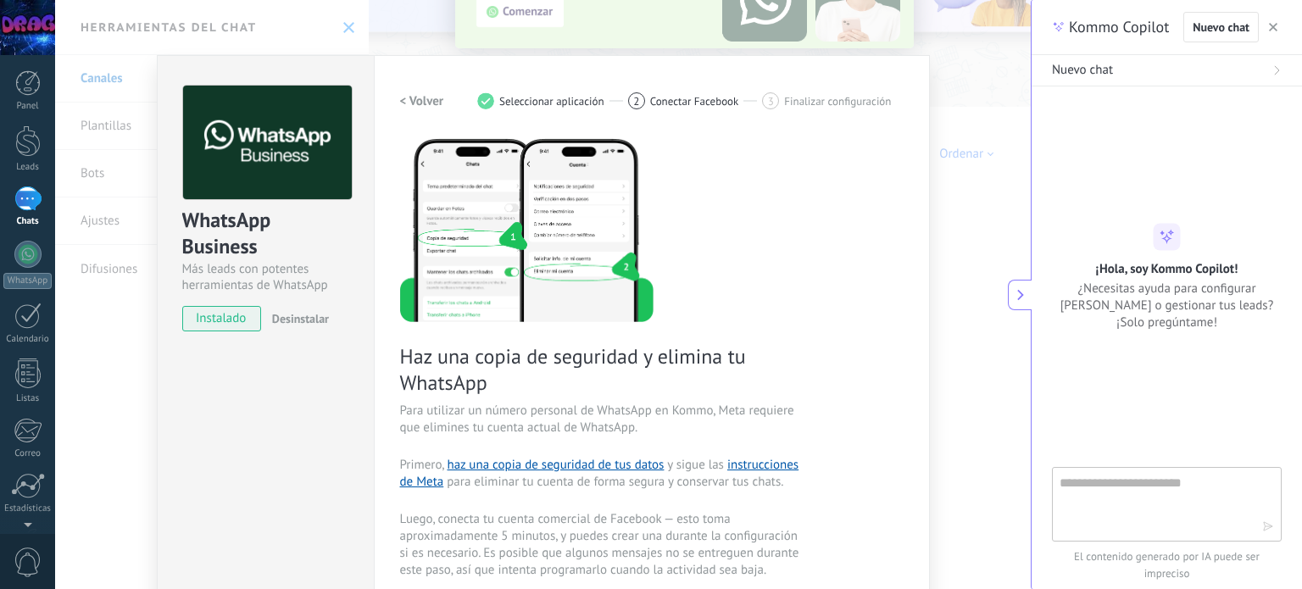
scroll to position [0, 0]
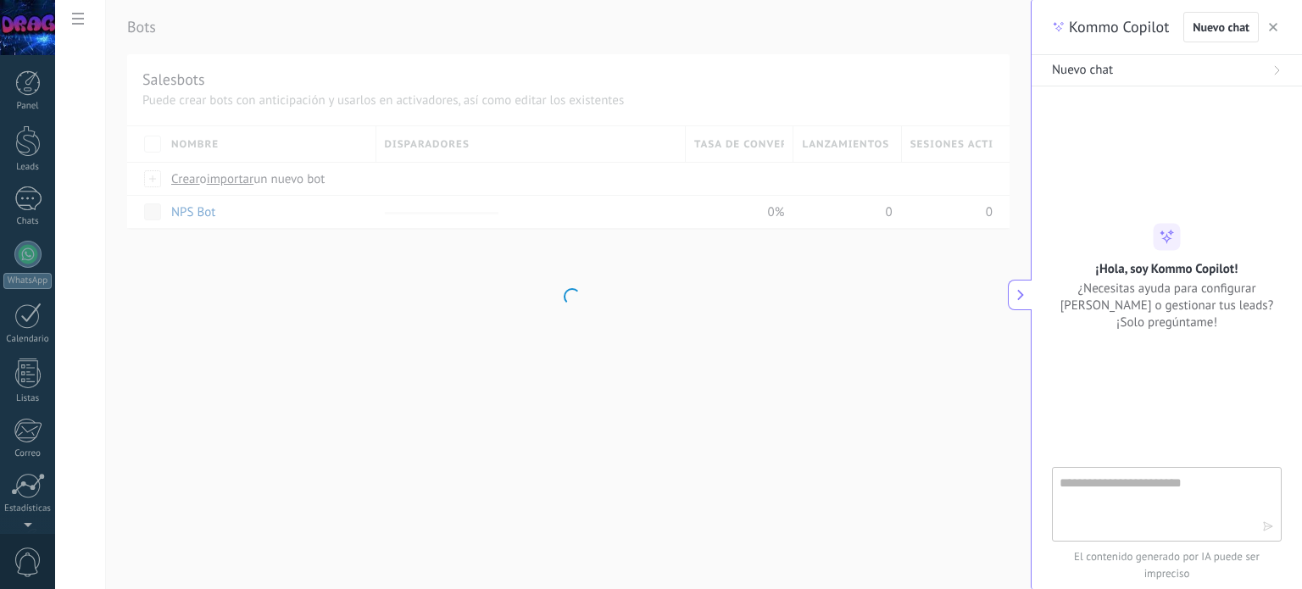
scroll to position [115, 0]
